Goal: Information Seeking & Learning: Learn about a topic

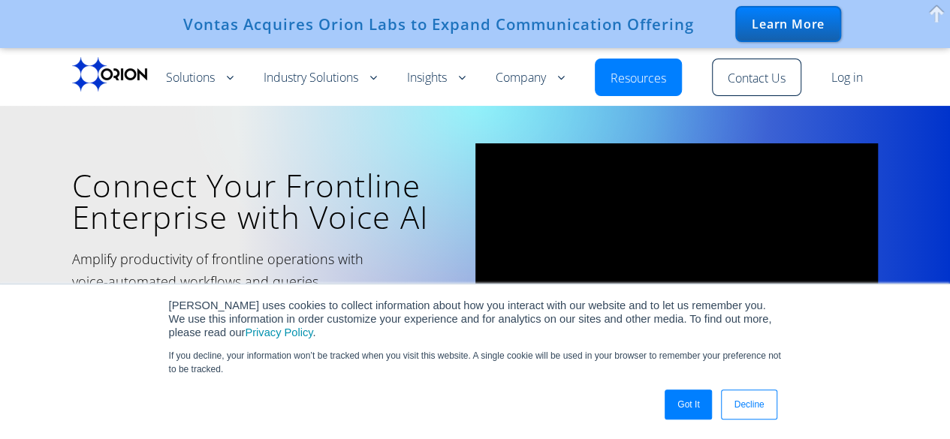
click at [755, 408] on link "Decline" at bounding box center [749, 405] width 56 height 30
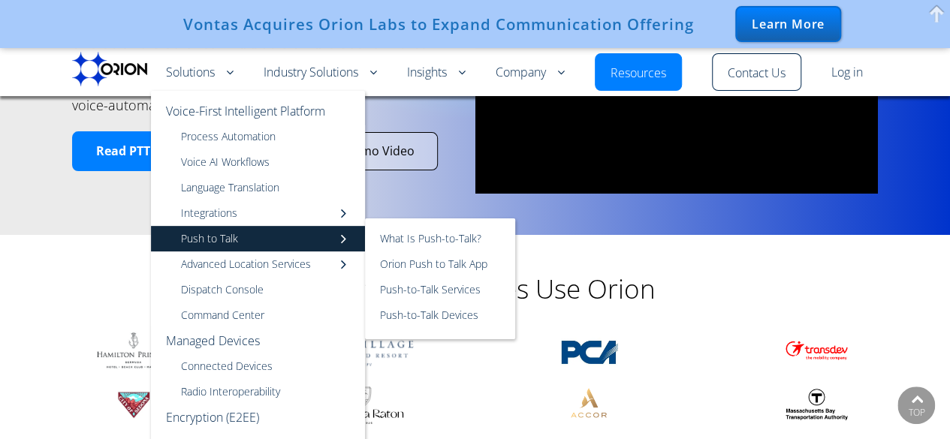
scroll to position [150, 0]
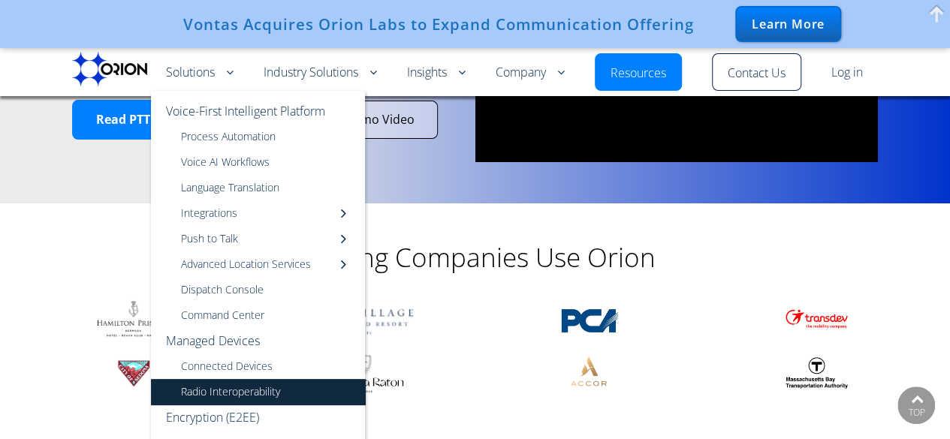
click at [258, 399] on link "Radio Interoperability" at bounding box center [258, 392] width 214 height 26
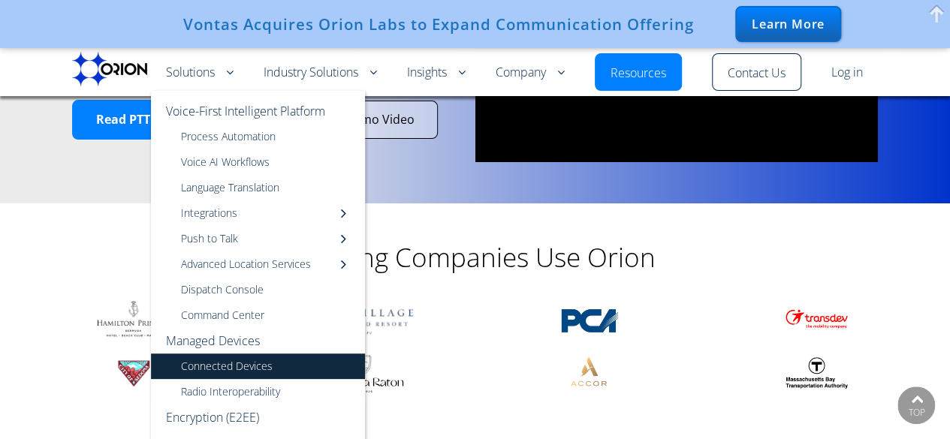
click at [254, 368] on link "Connected Devices" at bounding box center [258, 367] width 214 height 26
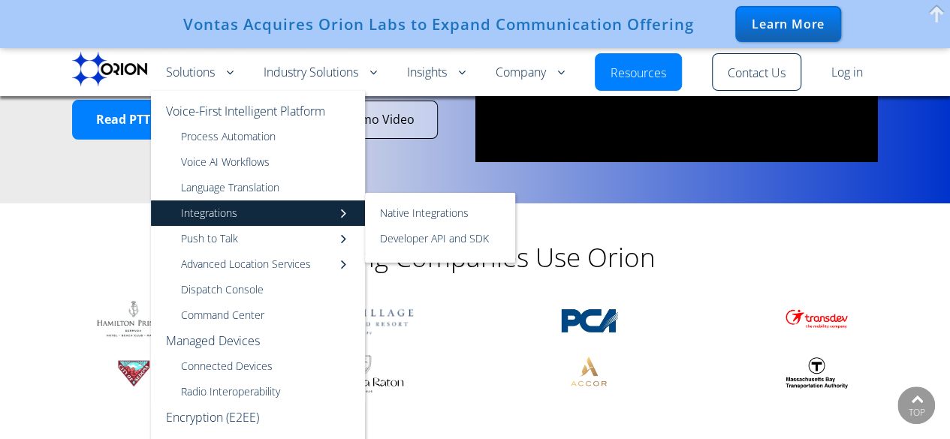
scroll to position [75, 0]
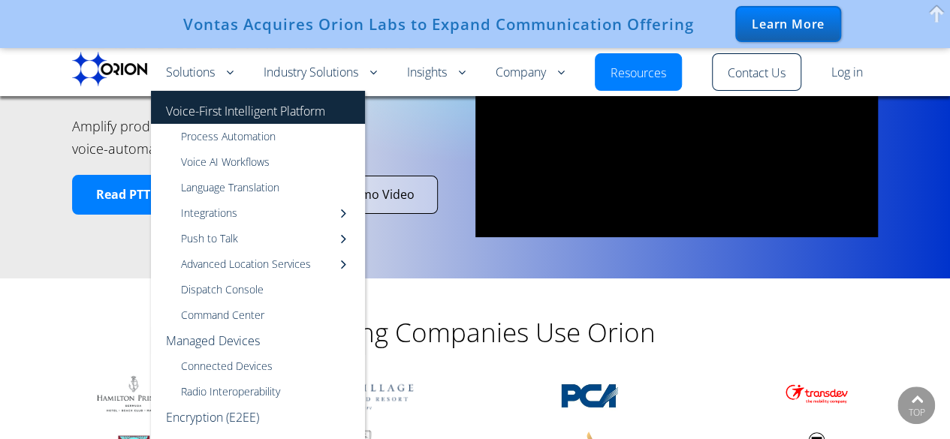
click at [251, 113] on link "Voice-First Intelligent Platform" at bounding box center [258, 107] width 214 height 33
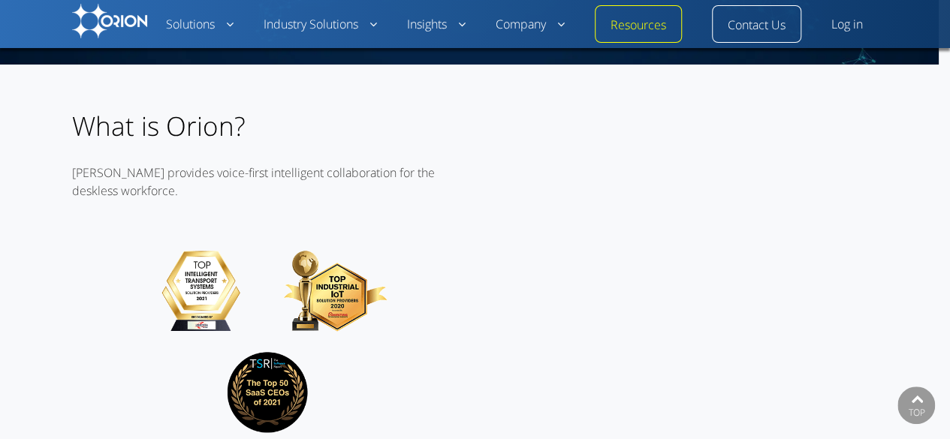
scroll to position [150, 0]
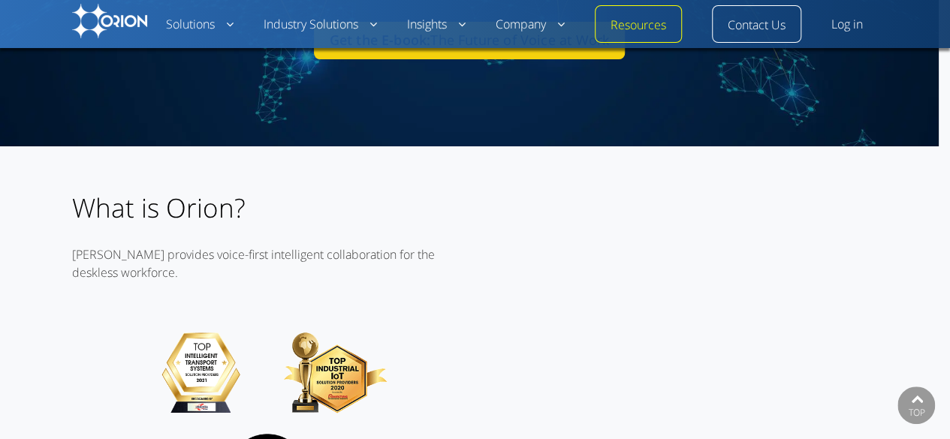
click at [38, 227] on div "What is Orion? Orion provides voice-first intelligent collaboration for the des…" at bounding box center [469, 358] width 938 height 424
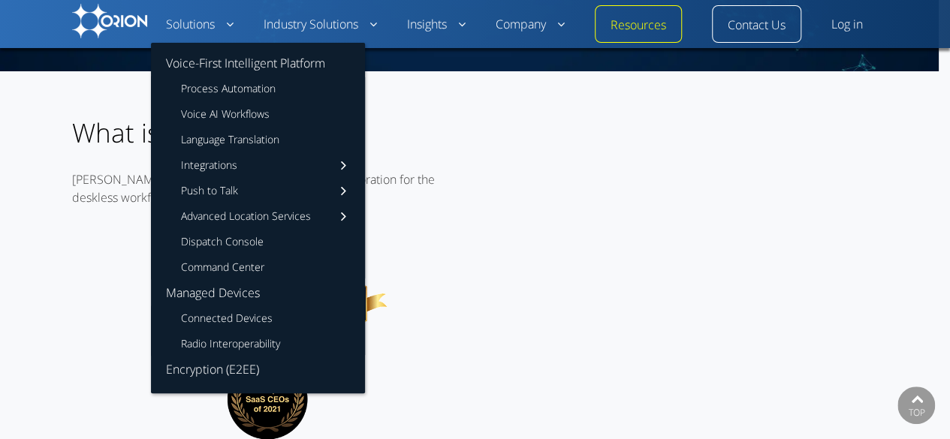
click at [192, 35] on li "Solutions Voice-First Intelligent Platform Process Automation Voice AI Workflow…" at bounding box center [200, 24] width 98 height 38
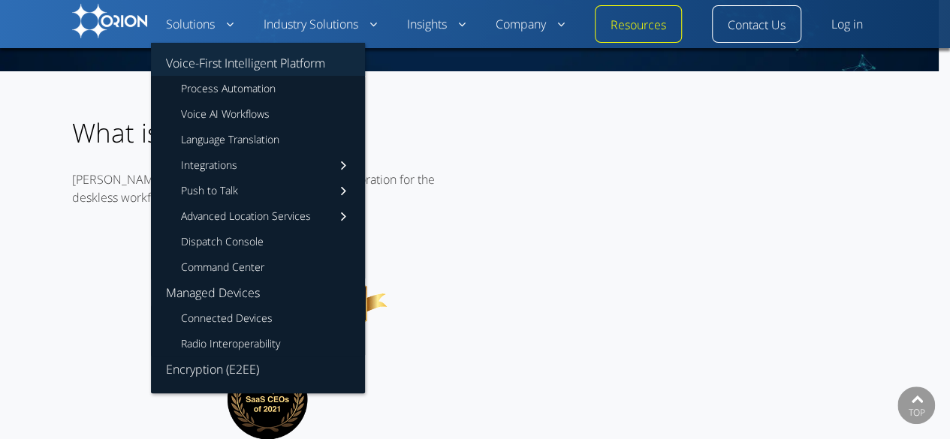
click at [299, 62] on link "Voice-First Intelligent Platform" at bounding box center [258, 59] width 214 height 33
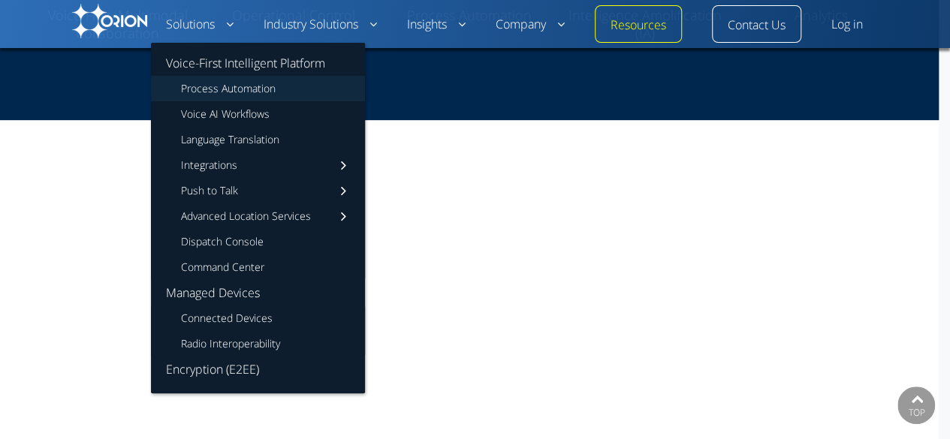
scroll to position [751, 0]
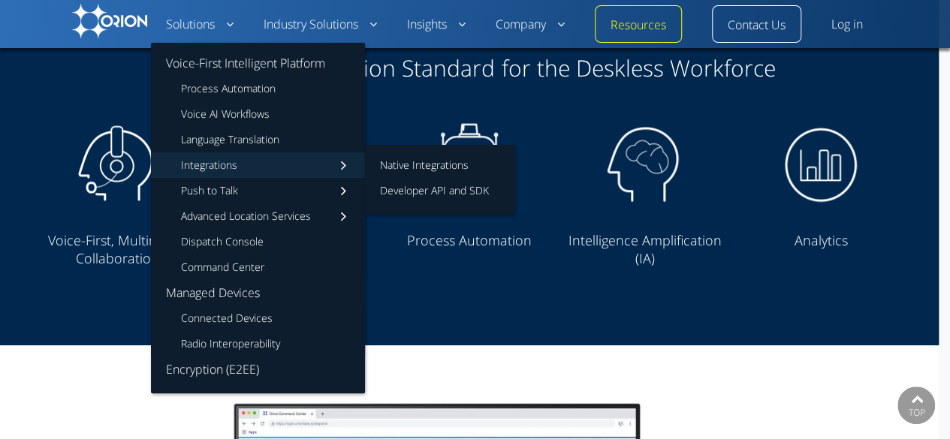
click at [228, 162] on link "Integrations" at bounding box center [258, 165] width 214 height 26
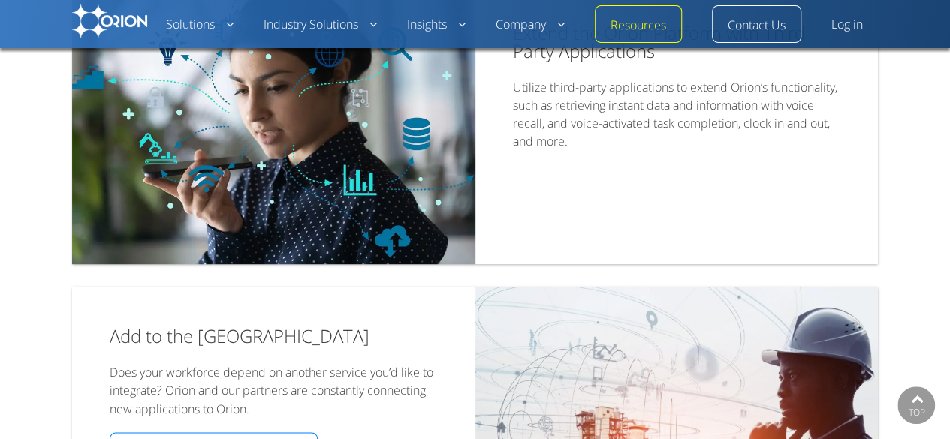
scroll to position [901, 0]
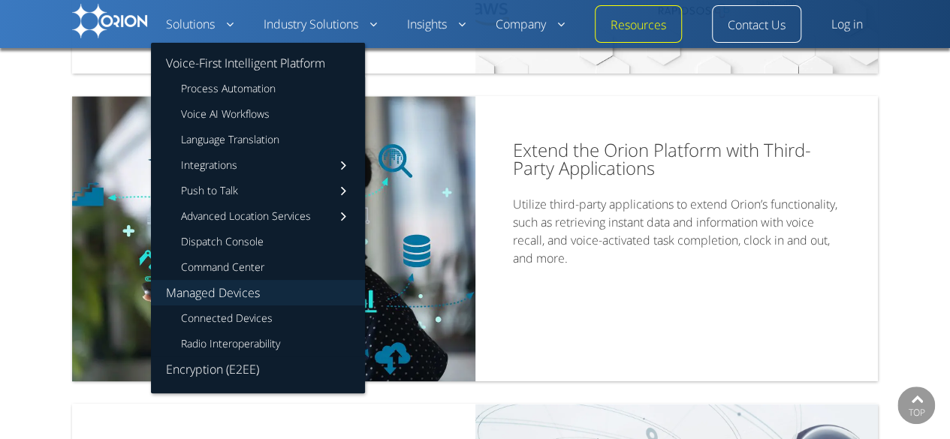
click at [224, 295] on link "Managed Devices" at bounding box center [258, 293] width 214 height 26
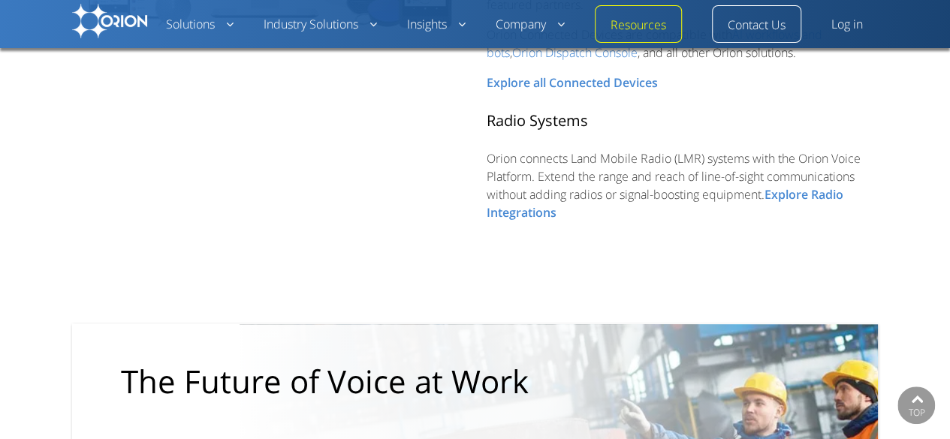
scroll to position [450, 0]
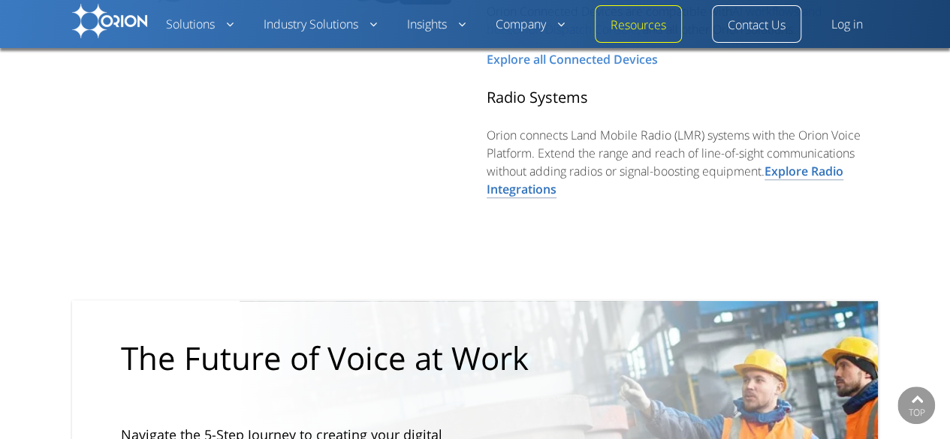
click at [799, 170] on link "Explore Radio Integrations" at bounding box center [664, 180] width 357 height 35
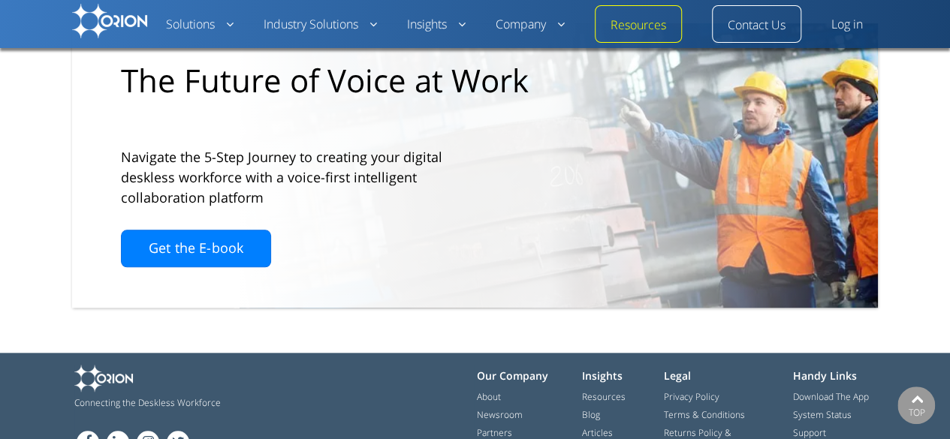
scroll to position [3417, 0]
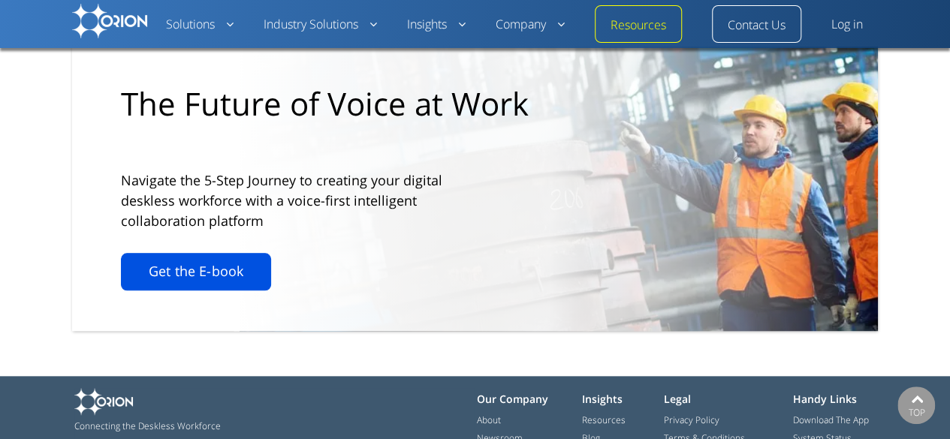
click at [260, 265] on link "Get the E-book" at bounding box center [196, 272] width 150 height 38
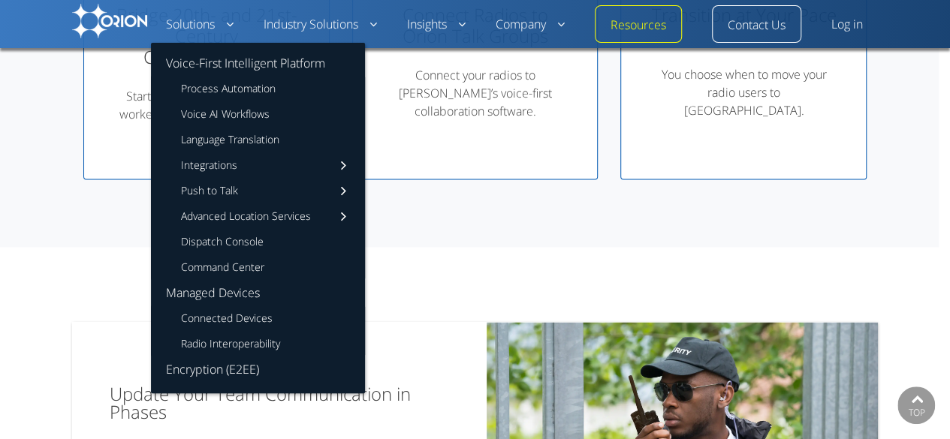
scroll to position [976, 0]
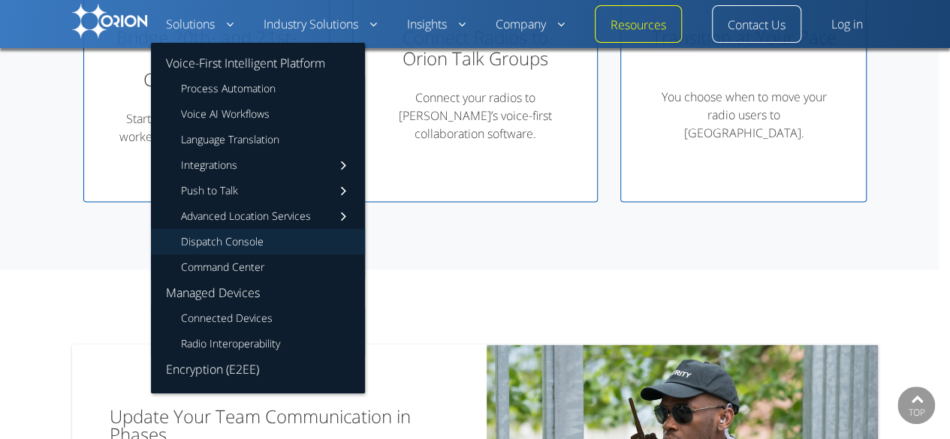
click at [251, 238] on link "Dispatch Console" at bounding box center [258, 242] width 214 height 26
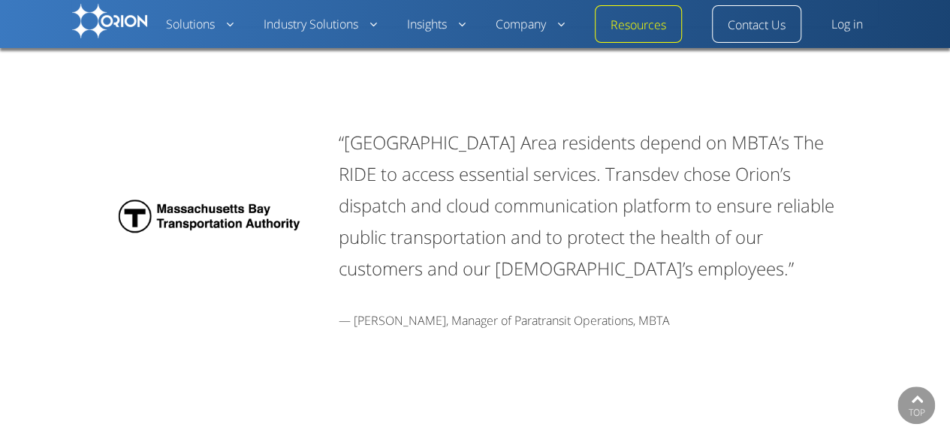
scroll to position [1863, 0]
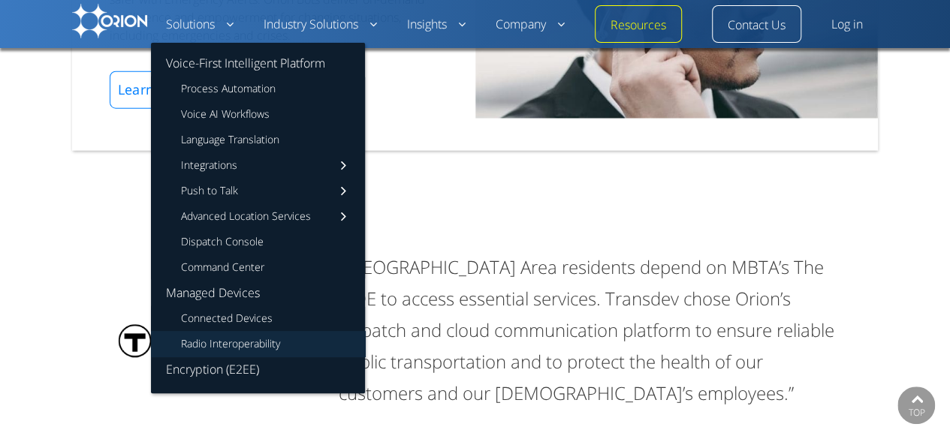
click at [231, 347] on link "Radio Interoperability" at bounding box center [258, 344] width 214 height 26
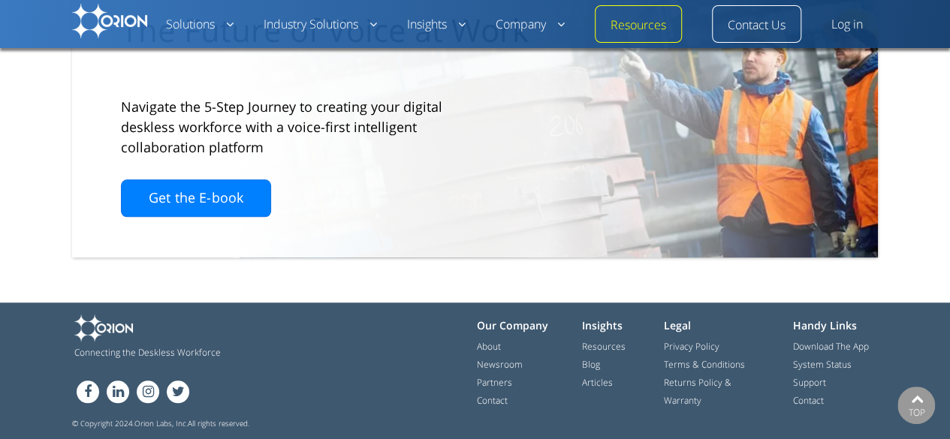
scroll to position [3492, 0]
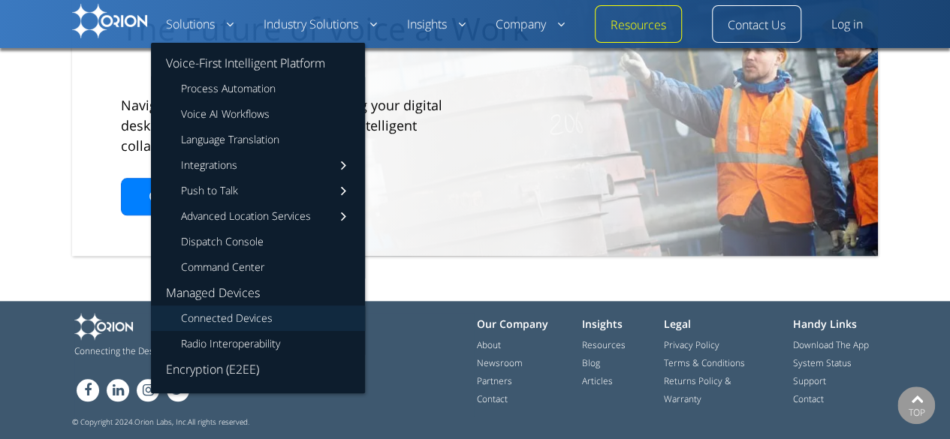
click at [258, 320] on link "Connected Devices" at bounding box center [258, 319] width 214 height 26
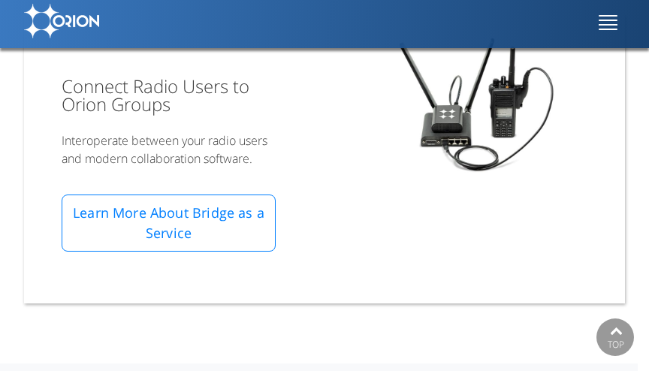
scroll to position [1051, 0]
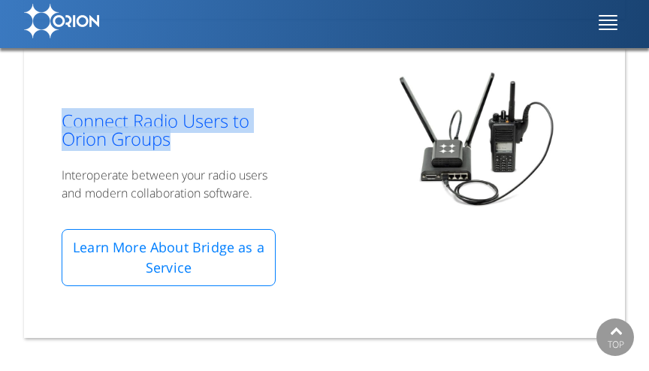
drag, startPoint x: 50, startPoint y: 64, endPoint x: 257, endPoint y: 133, distance: 218.4
click at [257, 133] on div "Connect Radio Users to Orion Groups Interoperate between your radio users and m…" at bounding box center [168, 182] width 289 height 267
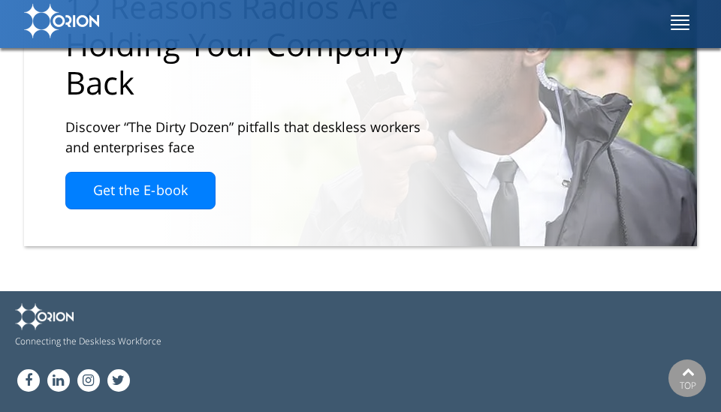
scroll to position [2844, 0]
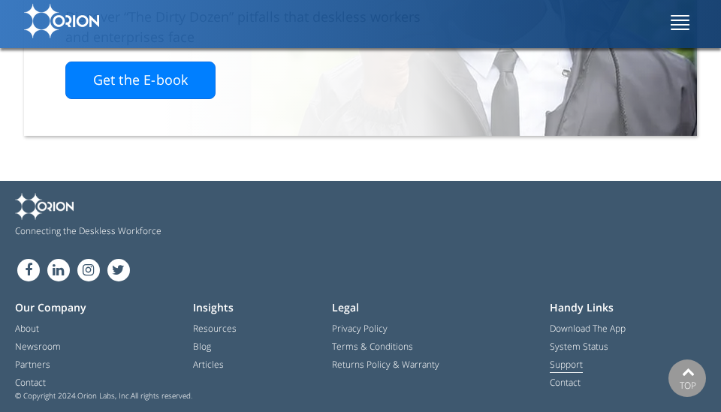
click at [583, 366] on link "Support" at bounding box center [566, 365] width 33 height 15
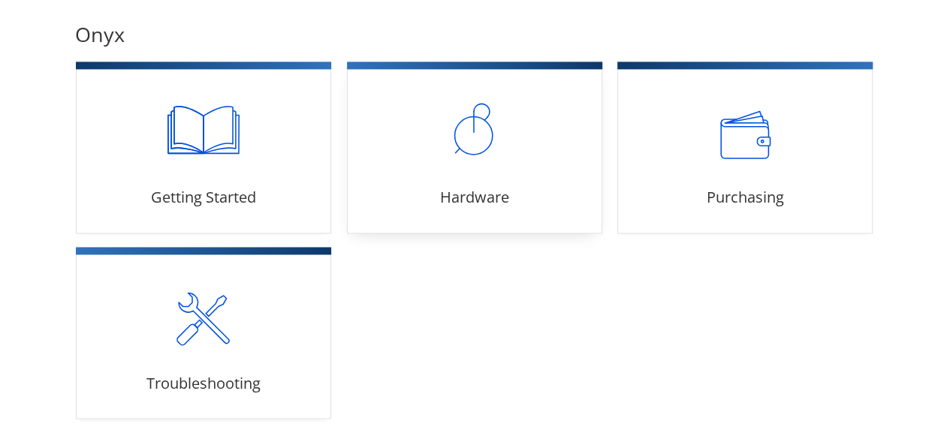
scroll to position [951, 0]
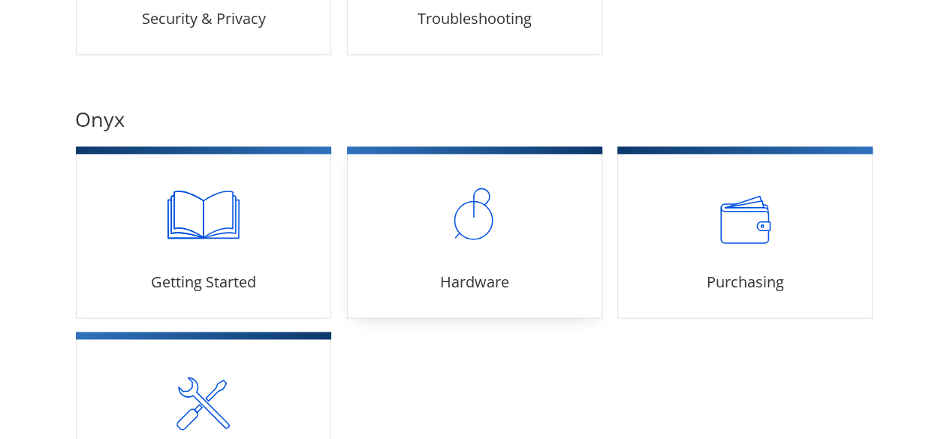
click at [489, 249] on link "Hardware 9 articles" at bounding box center [474, 233] width 255 height 170
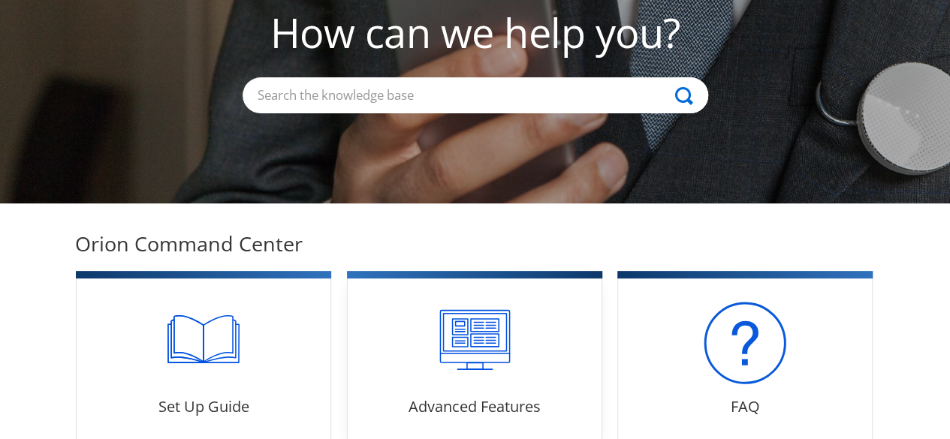
scroll to position [200, 0]
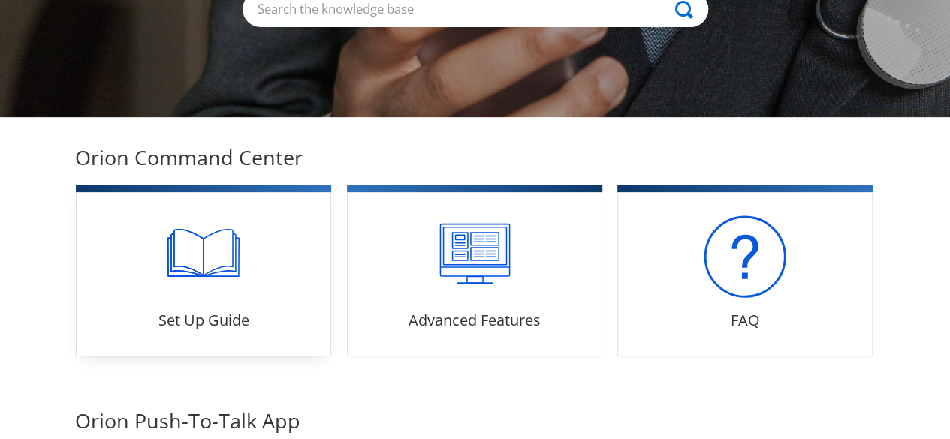
click at [279, 258] on link "Set Up Guide 22 articles" at bounding box center [203, 271] width 255 height 170
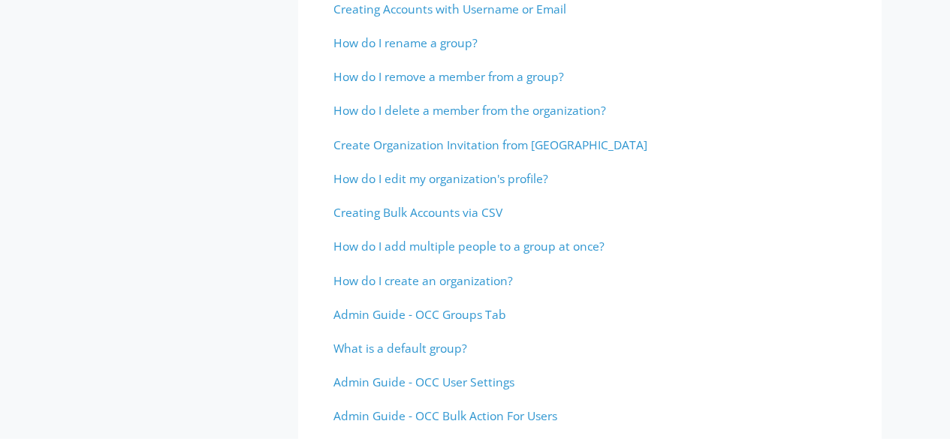
scroll to position [450, 0]
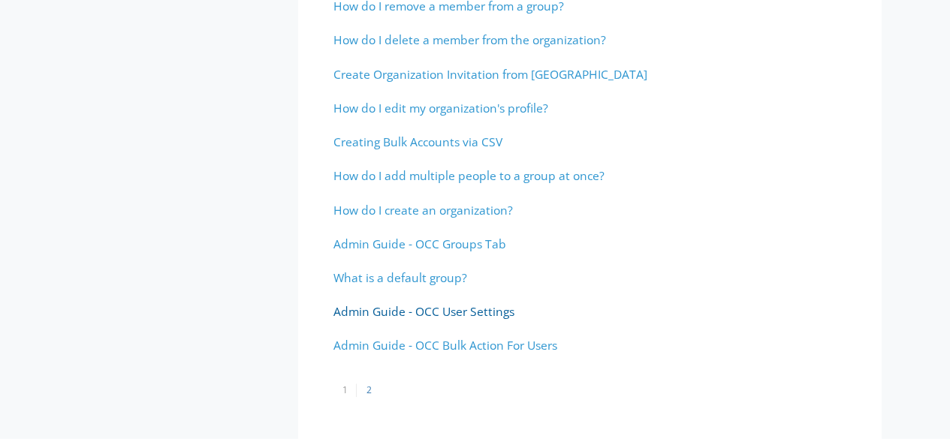
click at [400, 315] on span "Admin Guide - OCC User Settings" at bounding box center [423, 311] width 181 height 17
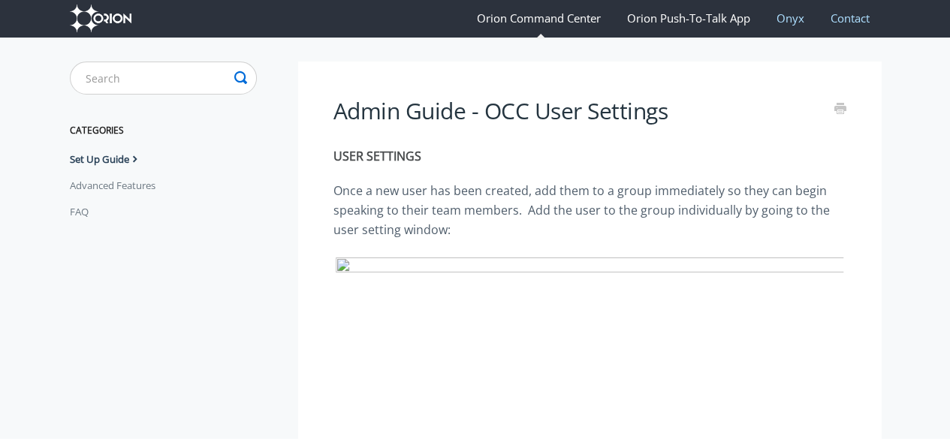
click at [673, 20] on link "Orion Push-To-Talk App" at bounding box center [689, 17] width 146 height 39
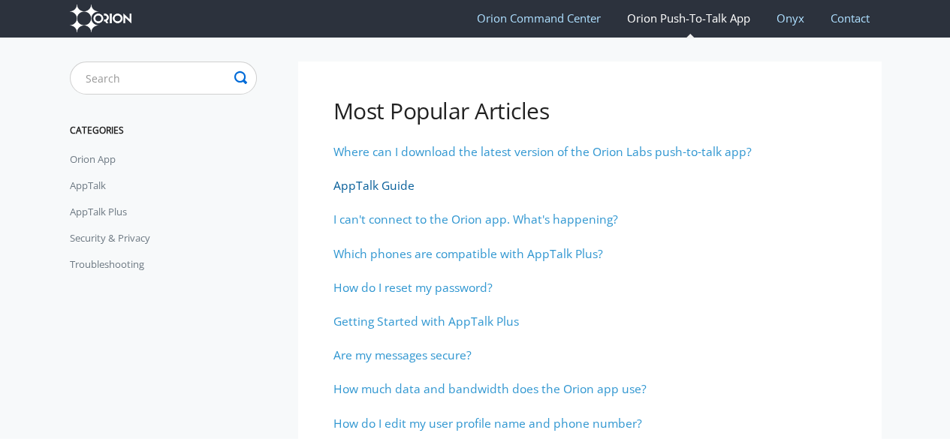
click at [399, 183] on span "AppTalk Guide" at bounding box center [373, 185] width 81 height 17
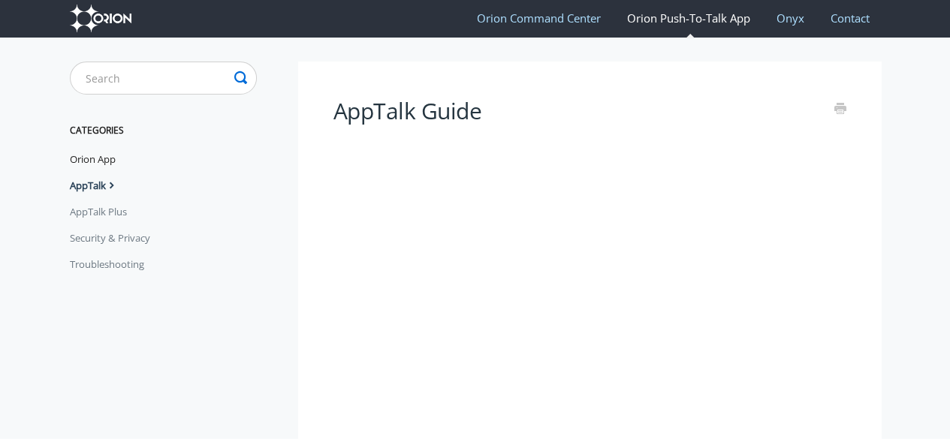
click at [90, 162] on link "Orion App" at bounding box center [98, 159] width 57 height 24
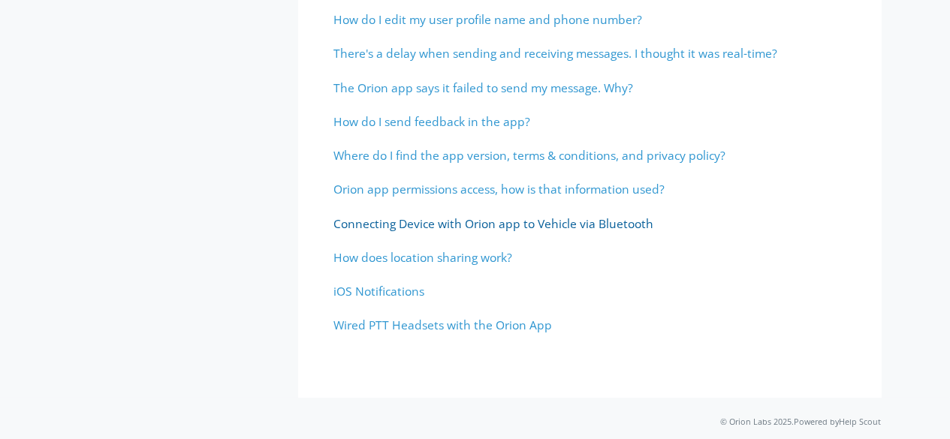
scroll to position [314, 0]
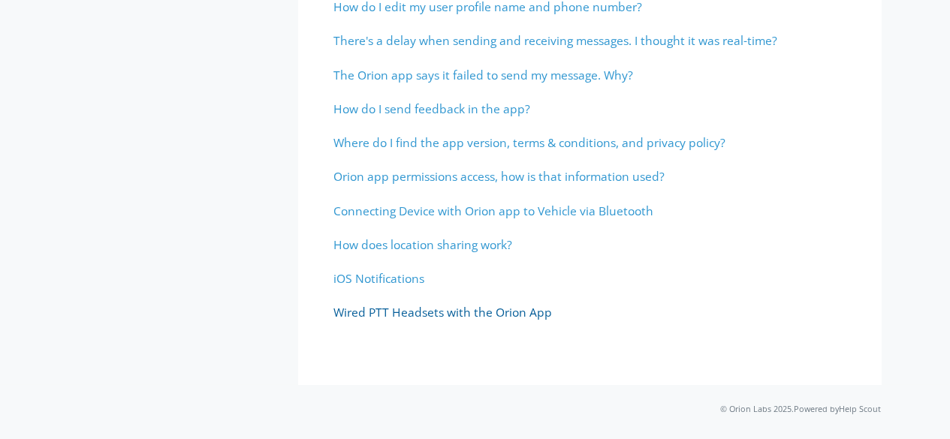
click at [419, 312] on span "Wired PTT Headsets with the Orion App" at bounding box center [442, 312] width 218 height 17
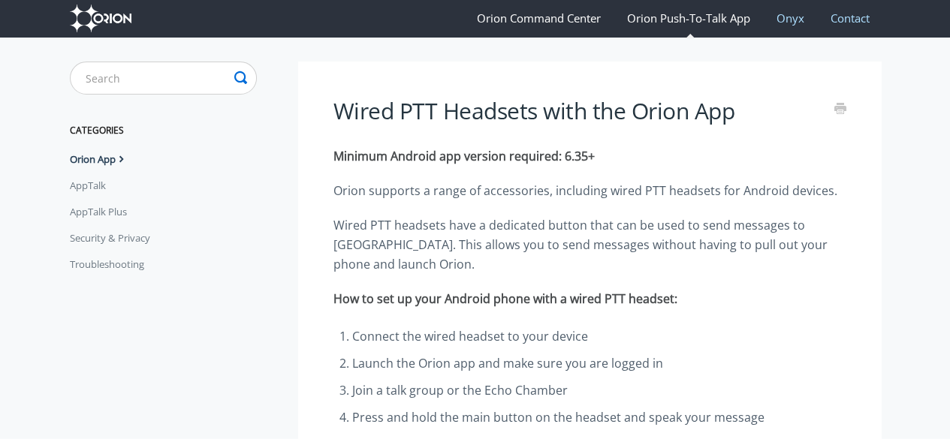
click at [569, 13] on link "Orion Command Center" at bounding box center [538, 17] width 146 height 39
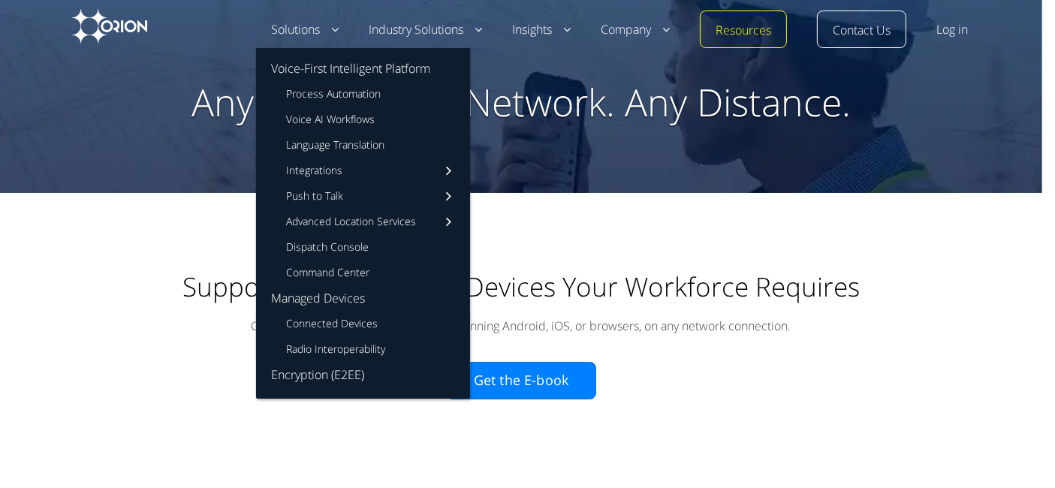
click at [302, 32] on link "Solutions" at bounding box center [305, 30] width 68 height 18
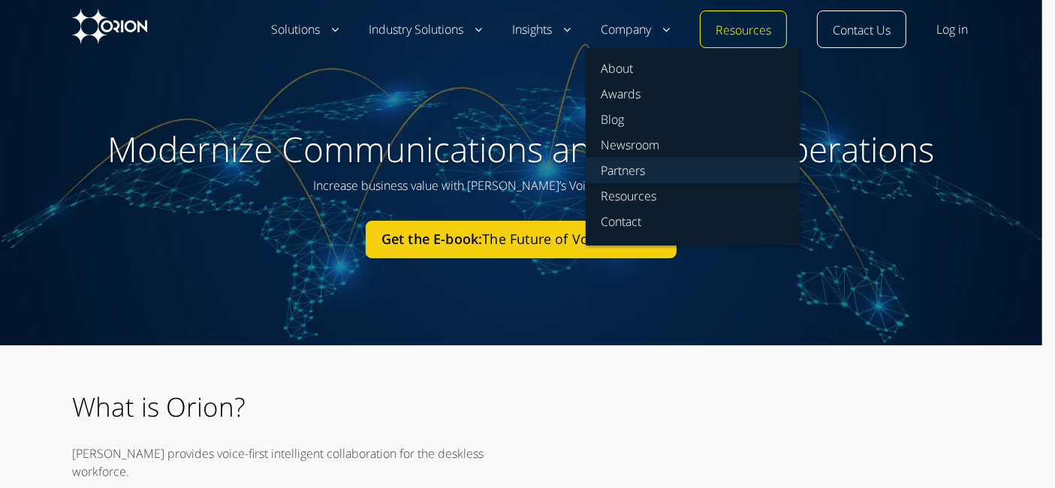
click at [654, 176] on link "Partners" at bounding box center [693, 171] width 214 height 26
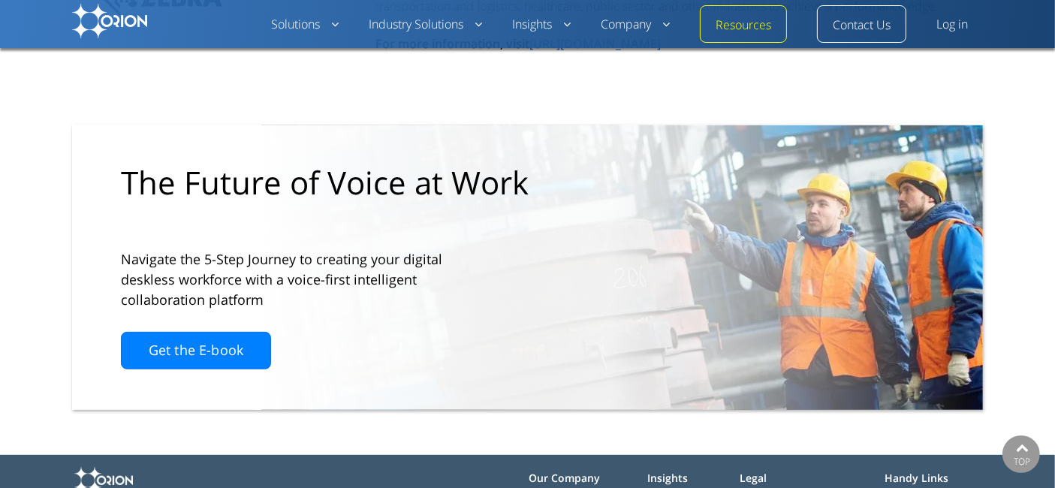
scroll to position [6408, 0]
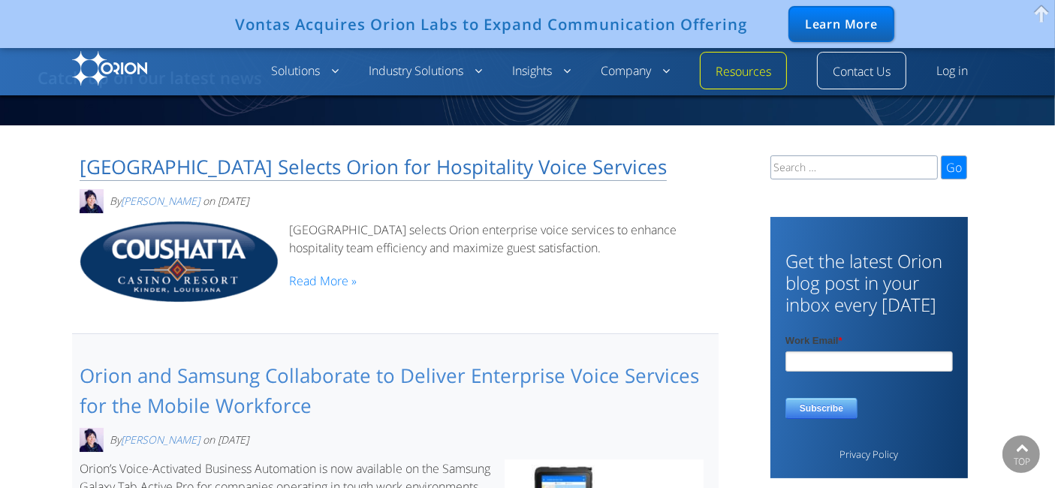
scroll to position [818, 0]
